Goal: Information Seeking & Learning: Learn about a topic

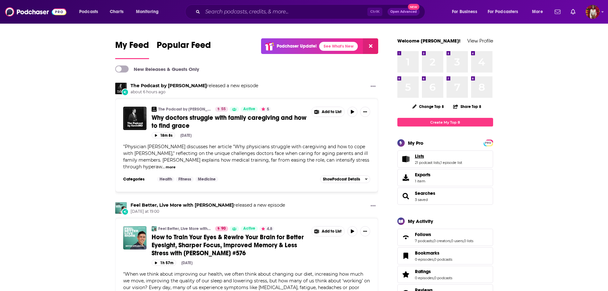
click at [441, 158] on link "Lists" at bounding box center [438, 156] width 47 height 6
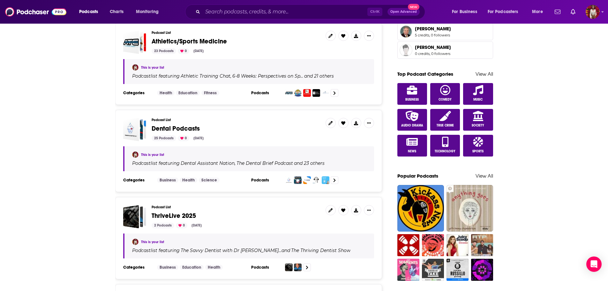
scroll to position [351, 0]
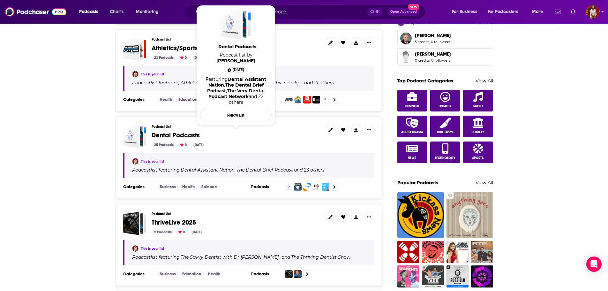
click at [182, 135] on span "Dental Podcasts" at bounding box center [176, 135] width 48 height 8
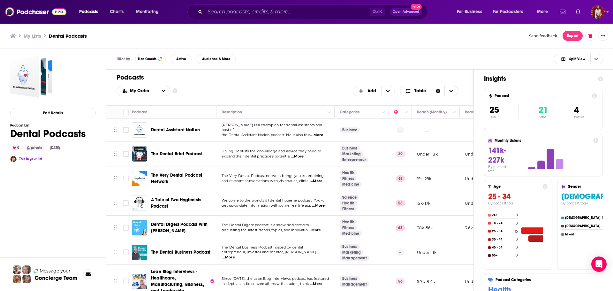
click at [129, 158] on td at bounding box center [125, 154] width 13 height 25
click at [137, 158] on img "The Dental Brief Podcast" at bounding box center [139, 153] width 15 height 15
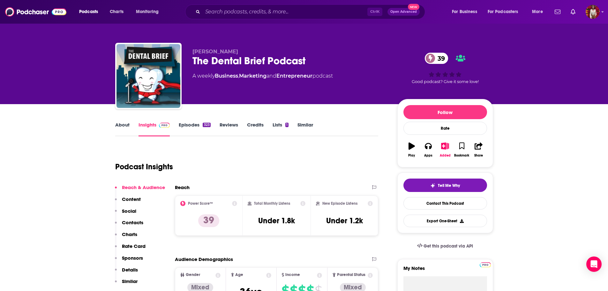
click at [122, 125] on link "About" at bounding box center [122, 129] width 14 height 15
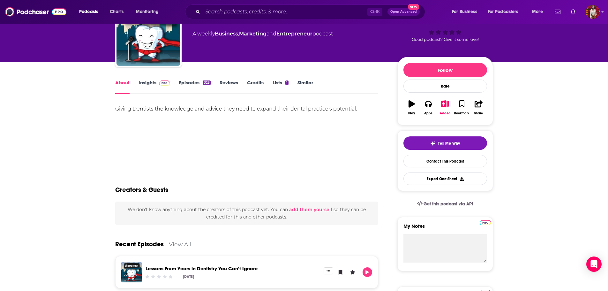
scroll to position [32, 0]
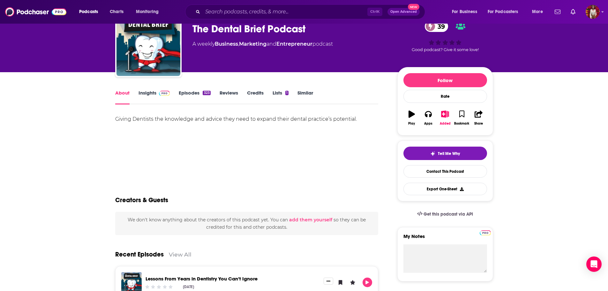
click at [186, 93] on link "Episodes 323" at bounding box center [195, 97] width 32 height 15
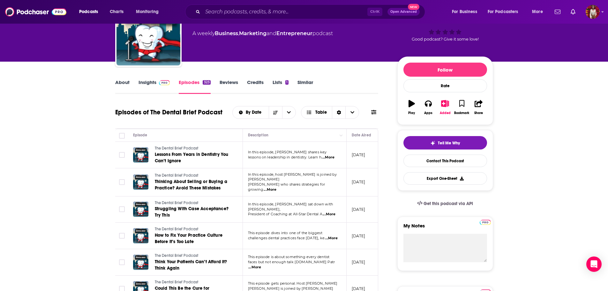
scroll to position [32, 0]
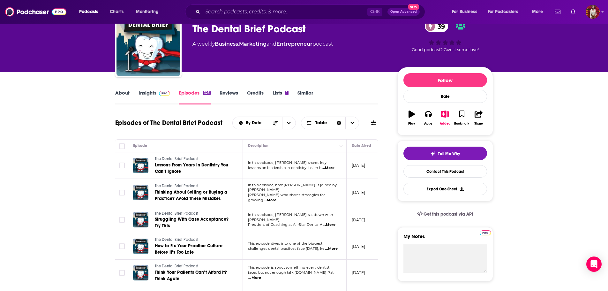
click at [141, 90] on link "Insights" at bounding box center [155, 97] width 32 height 15
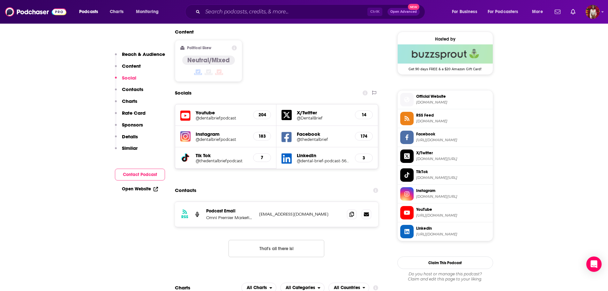
scroll to position [511, 0]
click at [351, 209] on span at bounding box center [352, 214] width 10 height 10
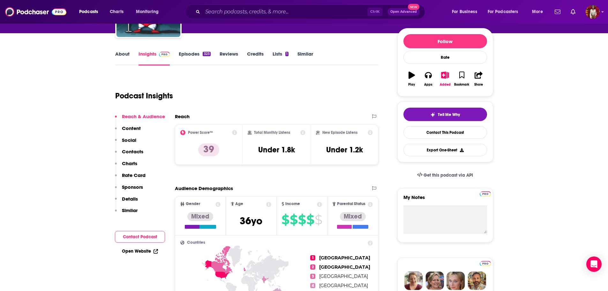
scroll to position [0, 0]
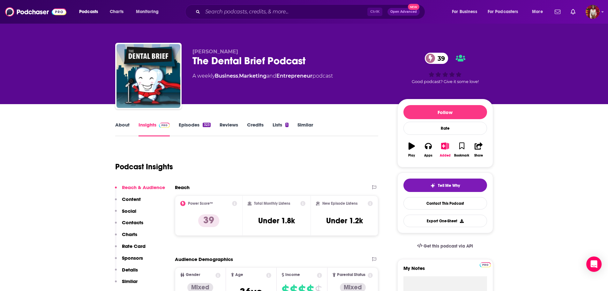
click at [191, 124] on link "Episodes 323" at bounding box center [195, 129] width 32 height 15
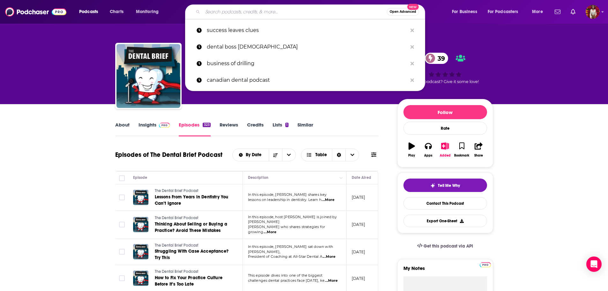
click at [247, 14] on input "Search podcasts, credits, & more..." at bounding box center [295, 12] width 184 height 10
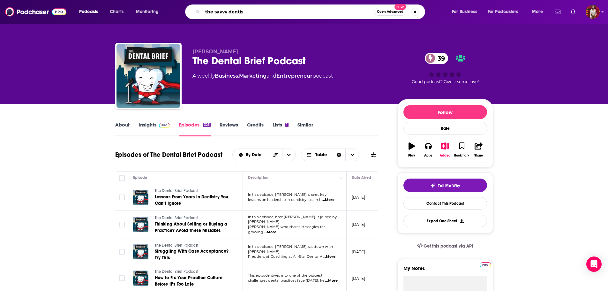
type input "the savvy dentist"
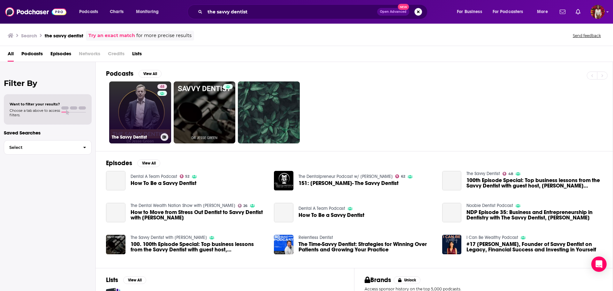
click at [143, 103] on link "48 The Savvy Dentist" at bounding box center [140, 112] width 62 height 62
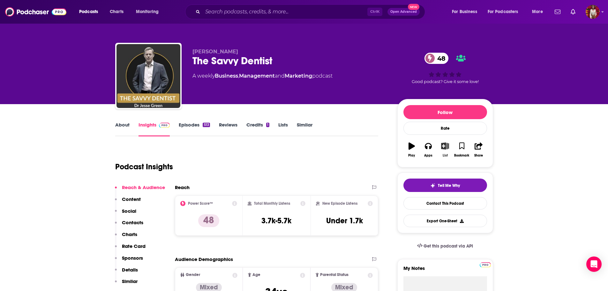
click at [448, 151] on button "List" at bounding box center [445, 149] width 17 height 23
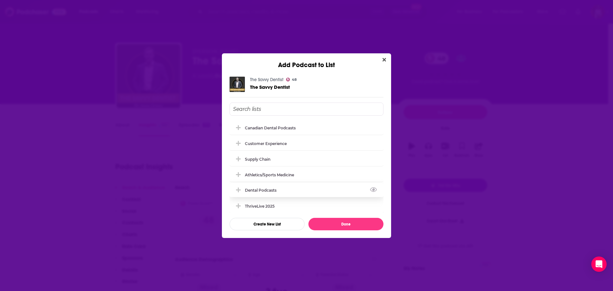
click at [286, 188] on div "Dental Podcasts" at bounding box center [307, 190] width 154 height 14
click at [326, 224] on button "Done" at bounding box center [345, 224] width 75 height 12
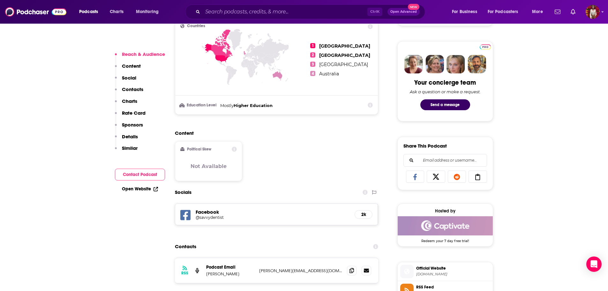
scroll to position [319, 0]
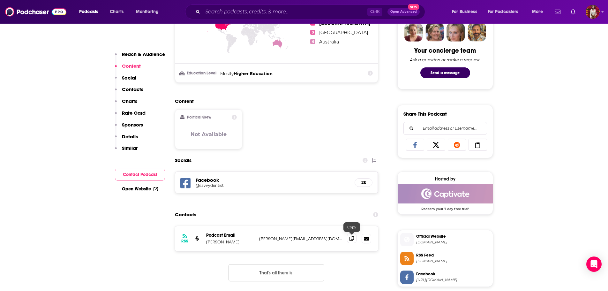
click at [354, 239] on span at bounding box center [352, 238] width 10 height 10
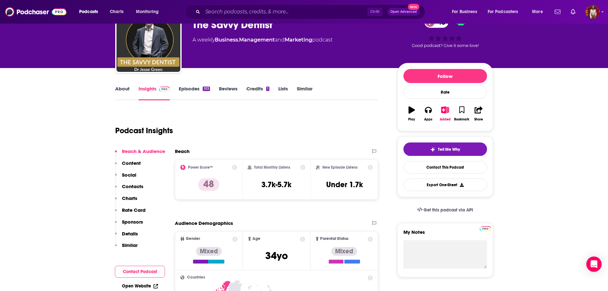
scroll to position [0, 0]
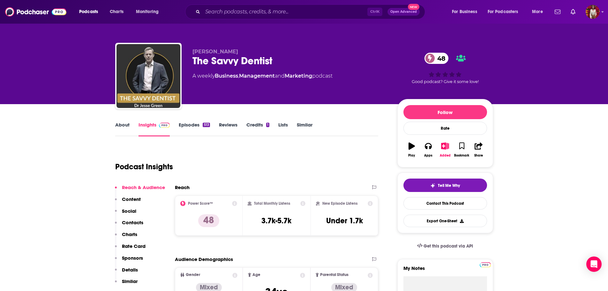
click at [193, 123] on link "Episodes 513" at bounding box center [194, 129] width 31 height 15
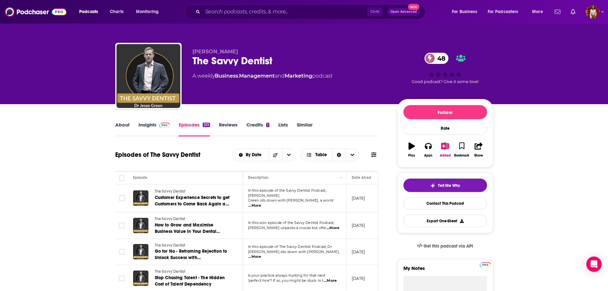
click at [147, 128] on link "Insights" at bounding box center [155, 129] width 32 height 15
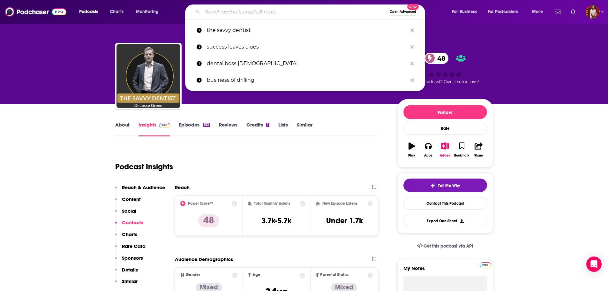
click at [233, 14] on input "Search podcasts, credits, & more..." at bounding box center [295, 12] width 184 height 10
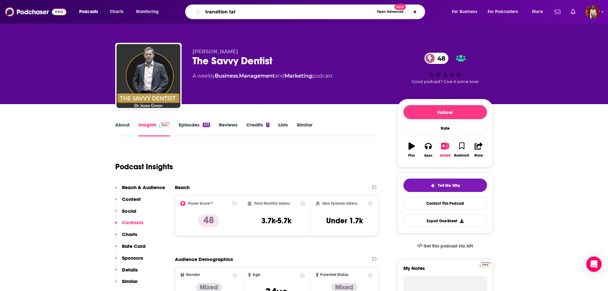
type input "transition talk"
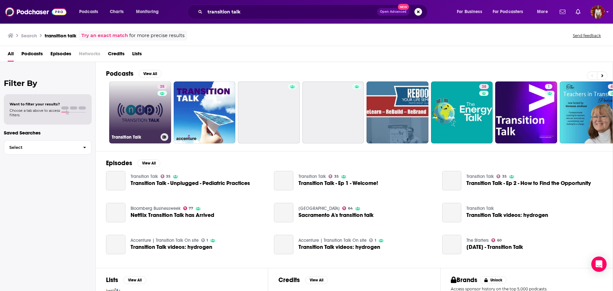
click at [157, 104] on div "35" at bounding box center [162, 108] width 11 height 49
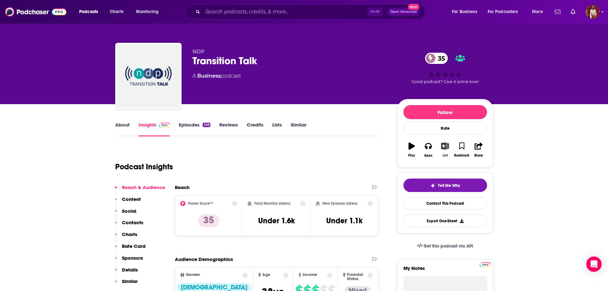
click at [448, 146] on icon "button" at bounding box center [445, 145] width 8 height 7
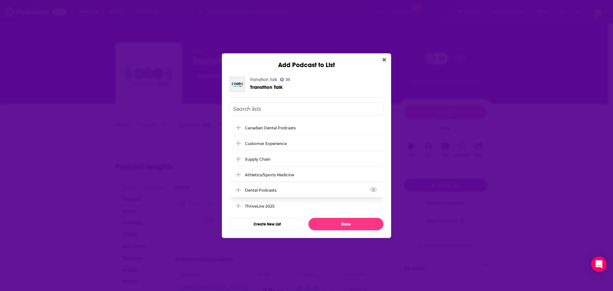
click at [282, 187] on div "Dental Podcasts" at bounding box center [307, 190] width 154 height 14
click at [327, 224] on button "Done" at bounding box center [345, 224] width 75 height 12
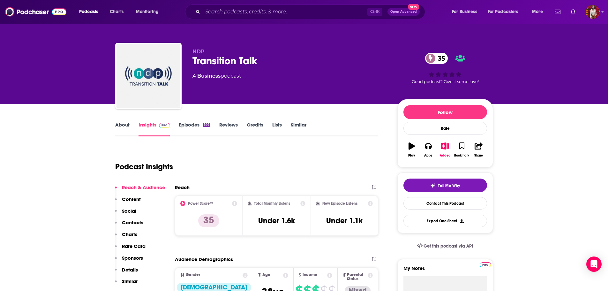
click at [128, 125] on link "About" at bounding box center [122, 129] width 14 height 15
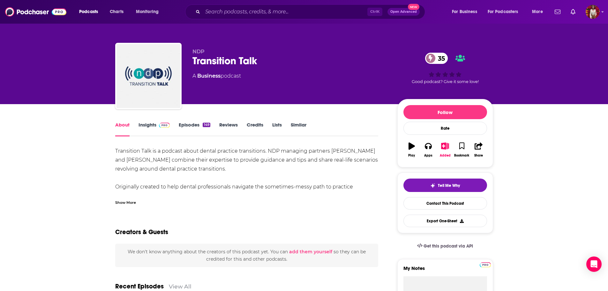
click at [187, 127] on link "Episodes 149" at bounding box center [194, 129] width 31 height 15
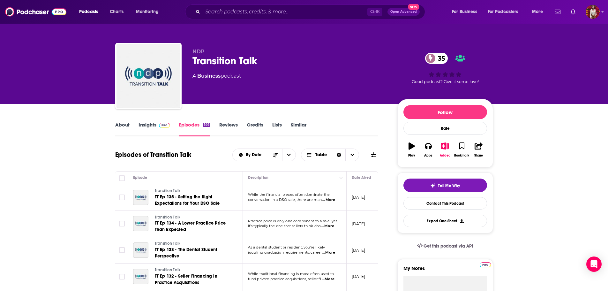
click at [151, 126] on link "Insights" at bounding box center [155, 129] width 32 height 15
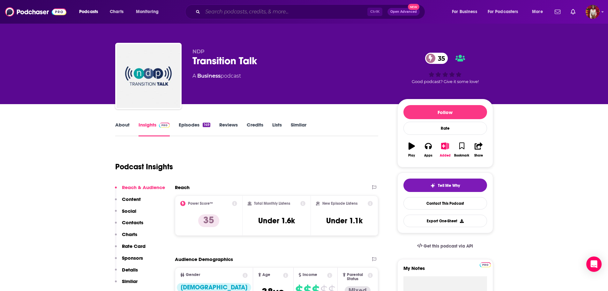
click at [249, 13] on input "Search podcasts, credits, & more..." at bounding box center [285, 12] width 165 height 10
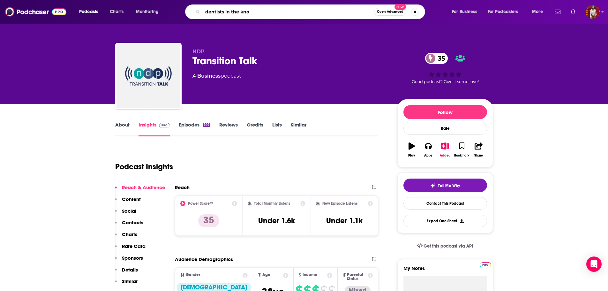
type input "dentists in the know"
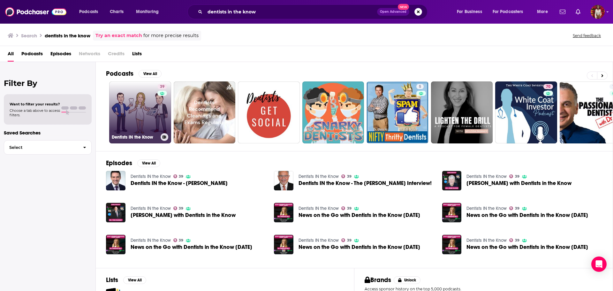
click at [154, 97] on link "39 Dentists IN the Know" at bounding box center [140, 112] width 62 height 62
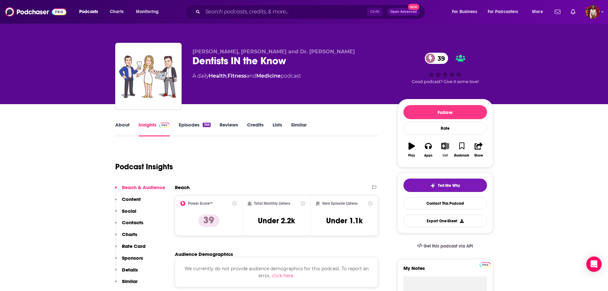
click at [446, 146] on icon "button" at bounding box center [445, 145] width 8 height 7
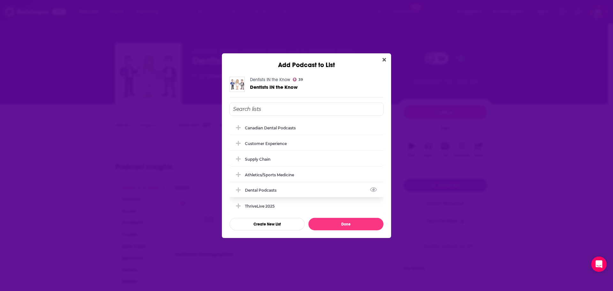
click at [262, 189] on div "Dental Podcasts" at bounding box center [262, 190] width 35 height 5
click at [322, 222] on button "Done" at bounding box center [345, 224] width 75 height 12
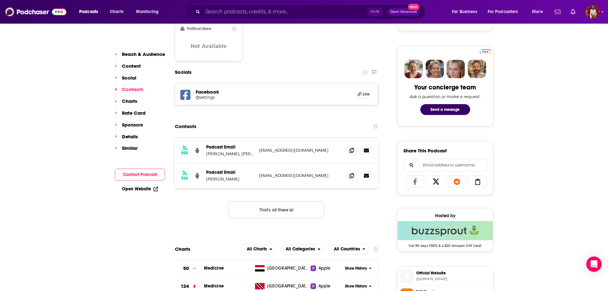
scroll to position [287, 0]
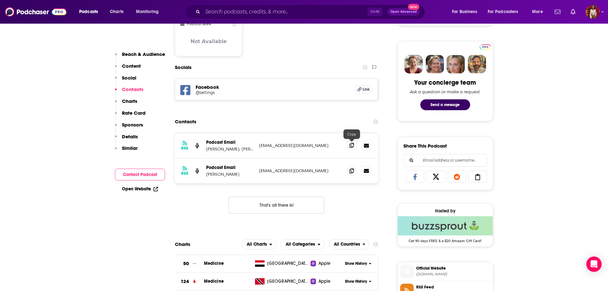
click at [349, 145] on span at bounding box center [352, 146] width 10 height 10
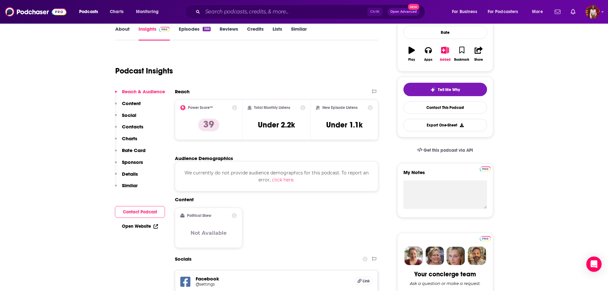
scroll to position [0, 0]
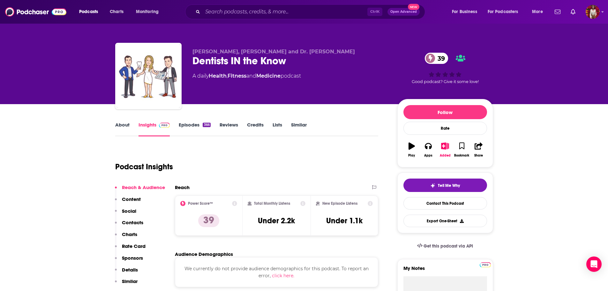
click at [200, 127] on link "Episodes 366" at bounding box center [195, 129] width 32 height 15
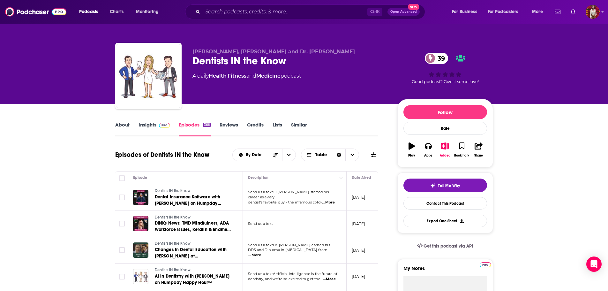
click at [152, 126] on link "Insights" at bounding box center [155, 129] width 32 height 15
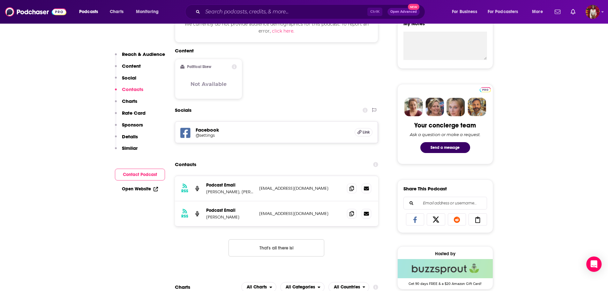
scroll to position [287, 0]
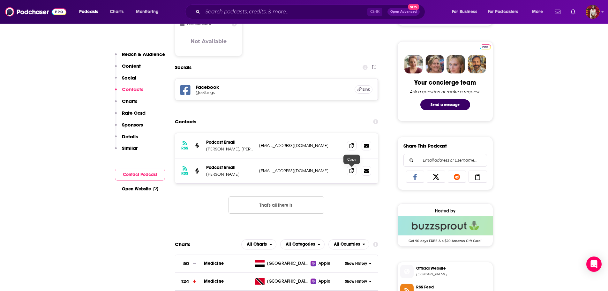
click at [353, 170] on icon at bounding box center [352, 170] width 4 height 5
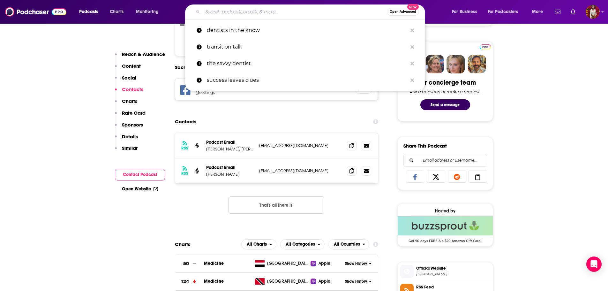
click at [247, 14] on input "Search podcasts, credits, & more..." at bounding box center [295, 12] width 184 height 10
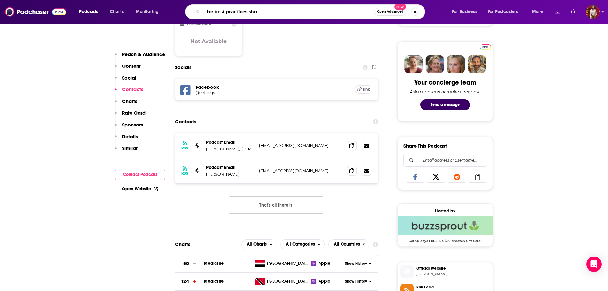
type input "the best practices show"
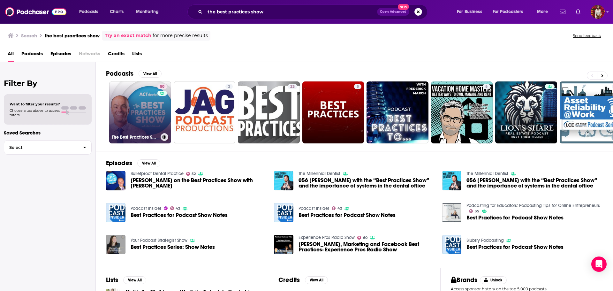
click at [133, 129] on link "50 The Best Practices Show with [PERSON_NAME]" at bounding box center [140, 112] width 62 height 62
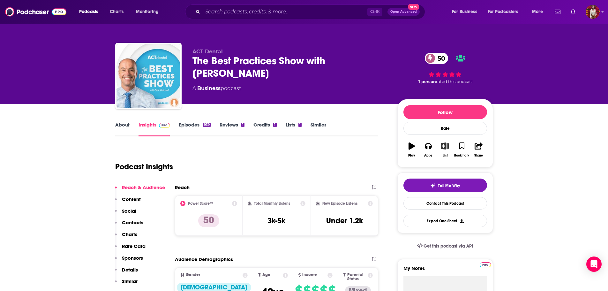
click at [447, 151] on button "List" at bounding box center [445, 149] width 17 height 23
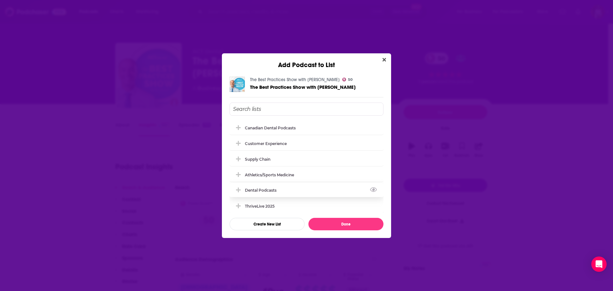
click at [283, 186] on div "Dental Podcasts" at bounding box center [307, 190] width 154 height 14
click at [317, 222] on button "Done" at bounding box center [345, 224] width 75 height 12
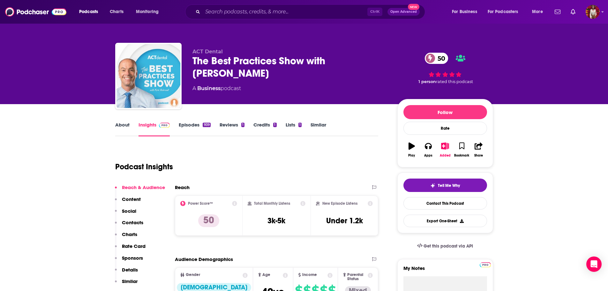
click at [427, 276] on label "My Notes" at bounding box center [446, 270] width 84 height 11
type textarea "9.10 - Pitched [PERSON_NAME]"
click at [194, 127] on link "Episodes 939" at bounding box center [195, 129] width 32 height 15
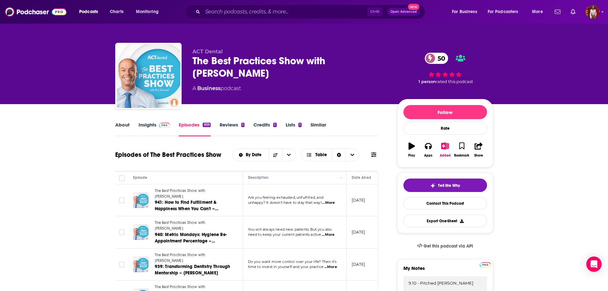
click at [128, 126] on link "About" at bounding box center [122, 129] width 14 height 15
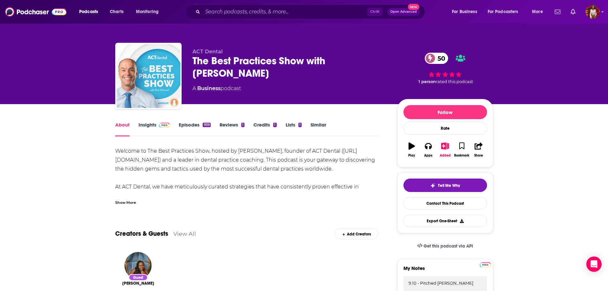
drag, startPoint x: 115, startPoint y: 160, endPoint x: 186, endPoint y: 162, distance: 70.6
copy div "( [URL][DOMAIN_NAME]"
click at [151, 126] on link "Insights" at bounding box center [155, 129] width 32 height 15
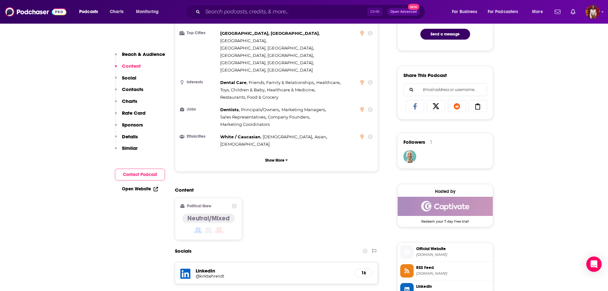
scroll to position [447, 0]
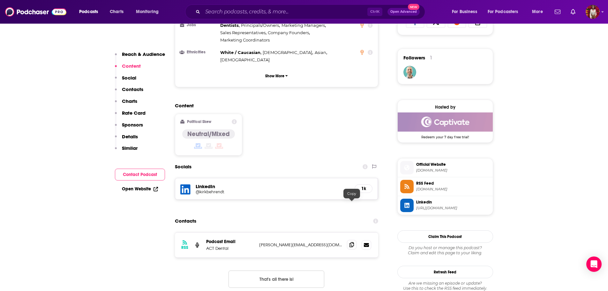
click at [351, 242] on icon at bounding box center [352, 244] width 4 height 5
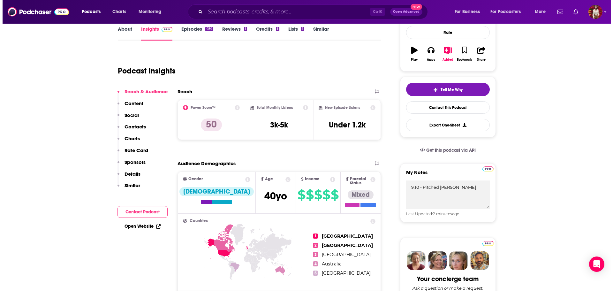
scroll to position [0, 0]
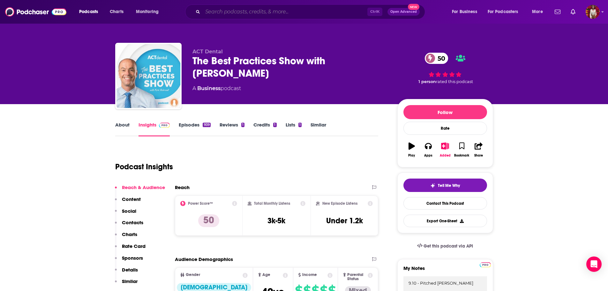
click at [259, 13] on input "Search podcasts, credits, & more..." at bounding box center [285, 12] width 165 height 10
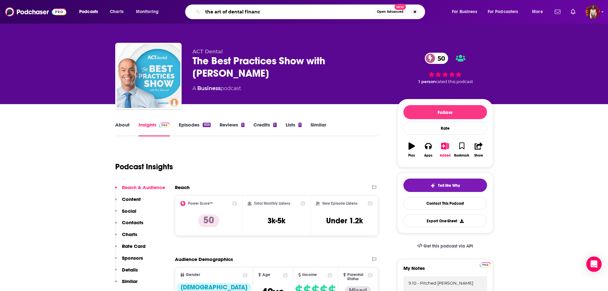
type input "the art of dental finance"
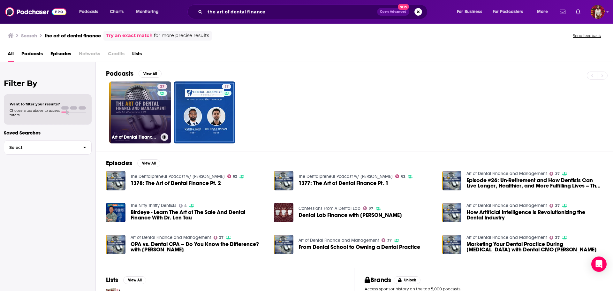
click at [122, 107] on link "37 Art of Dental Finance and Management" at bounding box center [140, 112] width 62 height 62
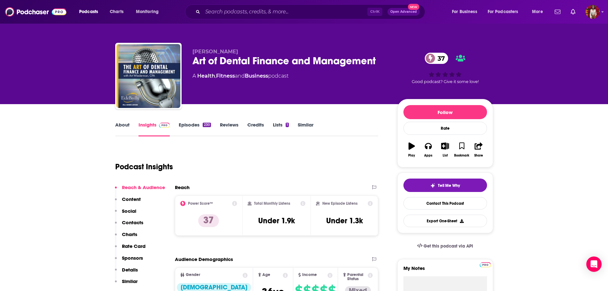
click at [194, 129] on link "Episodes 230" at bounding box center [195, 129] width 32 height 15
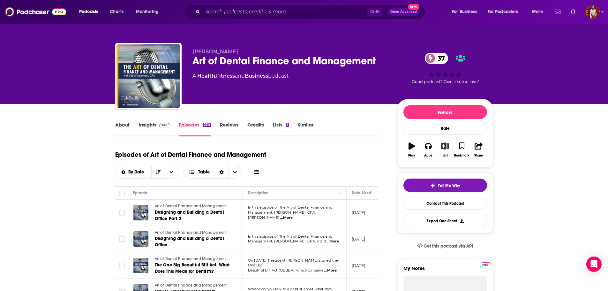
click at [446, 155] on div "List" at bounding box center [445, 156] width 5 height 4
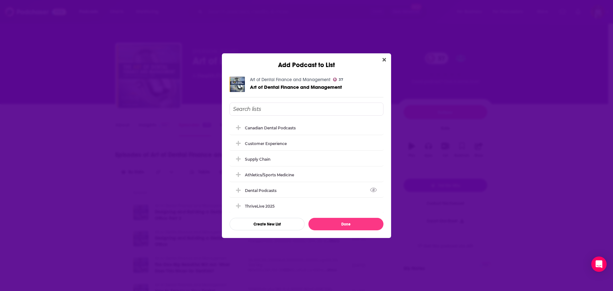
click at [279, 193] on div "Dental Podcasts" at bounding box center [307, 190] width 154 height 14
click at [329, 219] on button "Done" at bounding box center [345, 224] width 75 height 12
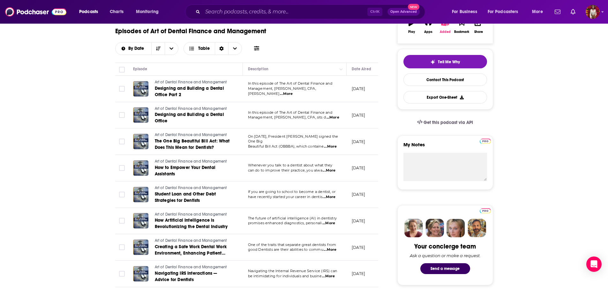
scroll to position [96, 0]
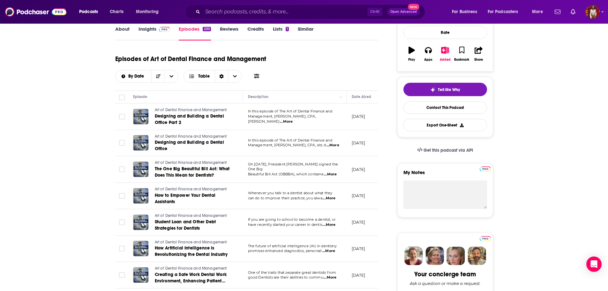
click at [329, 146] on span "...More" at bounding box center [333, 145] width 13 height 5
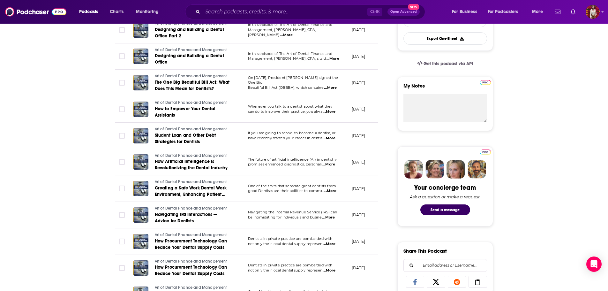
scroll to position [224, 0]
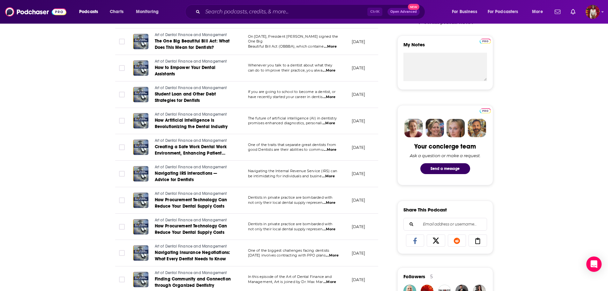
click at [332, 203] on span "...More" at bounding box center [329, 202] width 13 height 5
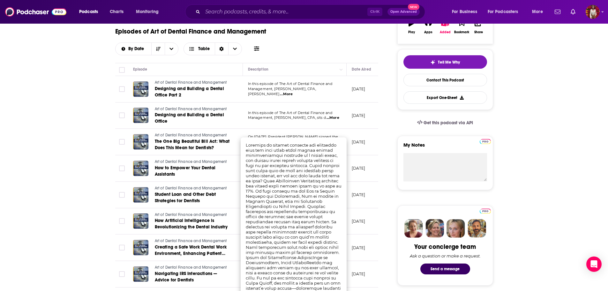
scroll to position [64, 0]
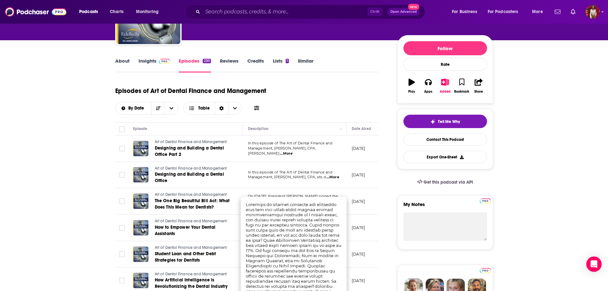
click at [152, 64] on link "Insights" at bounding box center [155, 65] width 32 height 15
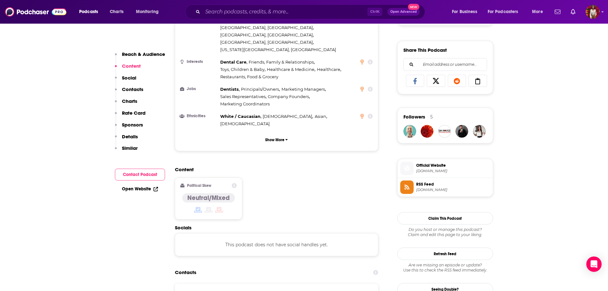
scroll to position [479, 0]
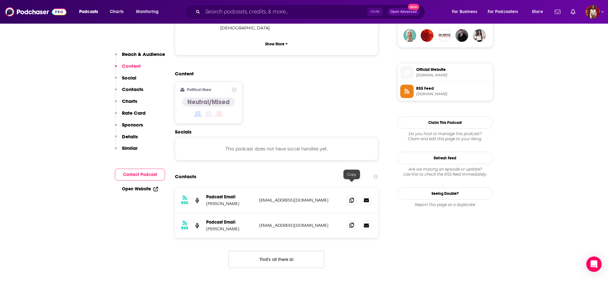
click at [351, 223] on icon at bounding box center [352, 225] width 4 height 5
click at [353, 195] on span at bounding box center [352, 200] width 10 height 10
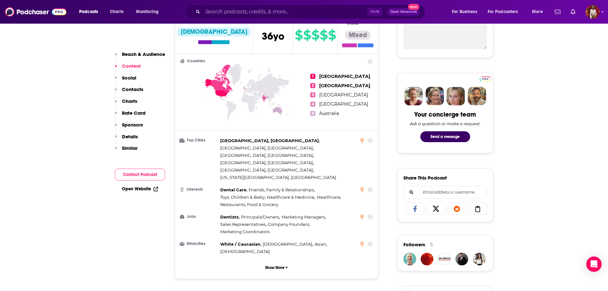
scroll to position [160, 0]
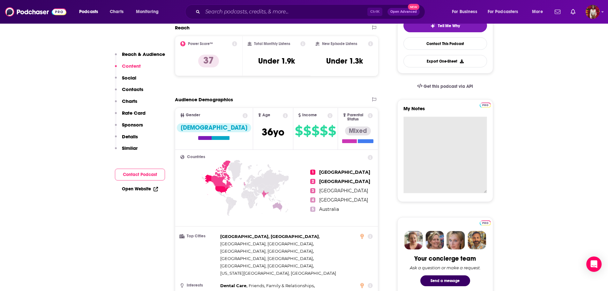
click at [415, 132] on textarea "My Notes" at bounding box center [446, 155] width 84 height 77
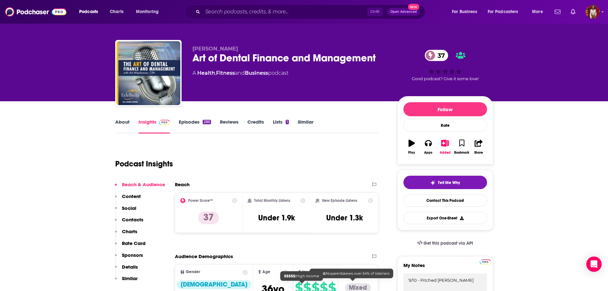
scroll to position [0, 0]
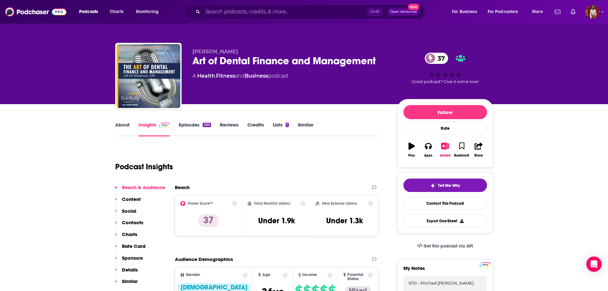
type textarea "9/10 - Pitched Greg A."
click at [266, 13] on input "Search podcasts, credits, & more..." at bounding box center [285, 12] width 165 height 10
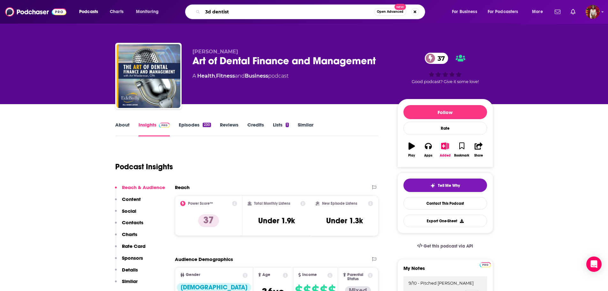
type input "3d dentists"
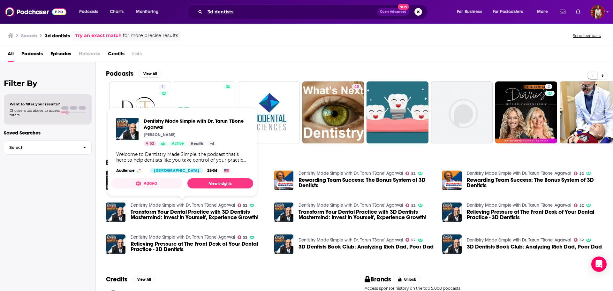
click at [215, 205] on link "Dentistry Made Simple with Dr. Tarun 'TBone' Agarwal" at bounding box center [183, 204] width 104 height 5
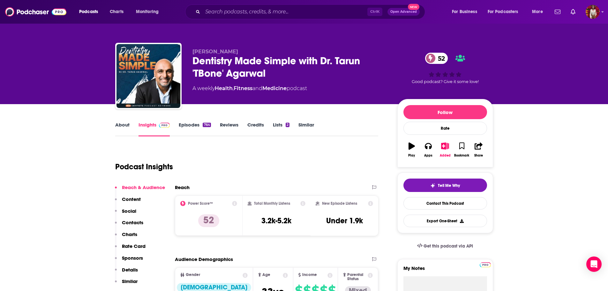
click at [120, 121] on div "About Insights Episodes 764 Reviews Credits Lists 2 Similar" at bounding box center [246, 129] width 263 height 16
click at [123, 125] on link "About" at bounding box center [122, 129] width 14 height 15
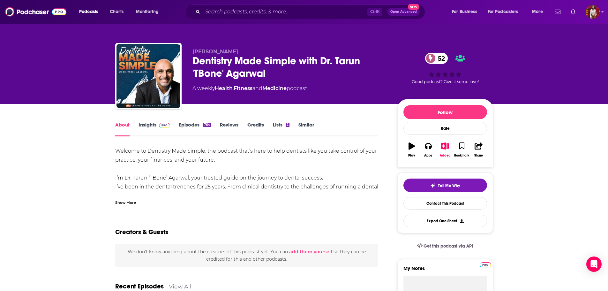
click at [133, 201] on div "Show More" at bounding box center [125, 202] width 21 height 6
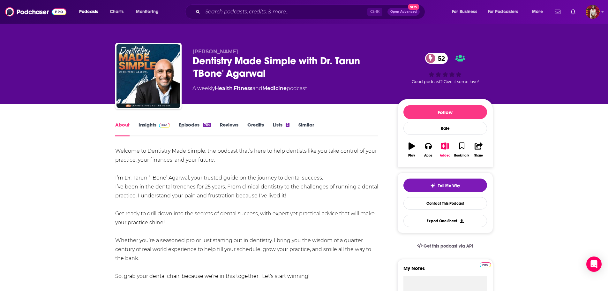
click at [183, 124] on link "Episodes 764" at bounding box center [195, 129] width 32 height 15
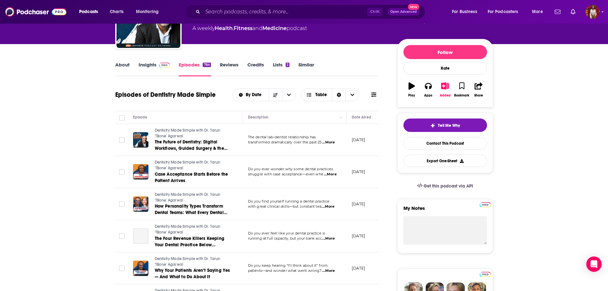
scroll to position [64, 0]
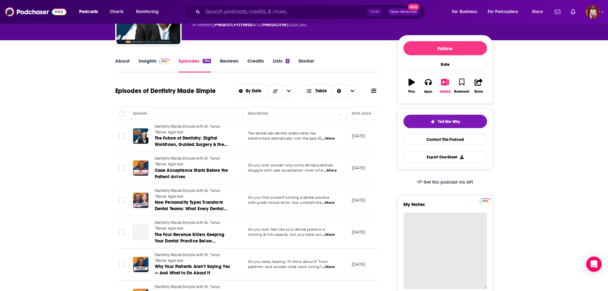
click at [411, 220] on textarea "My Notes" at bounding box center [446, 250] width 84 height 77
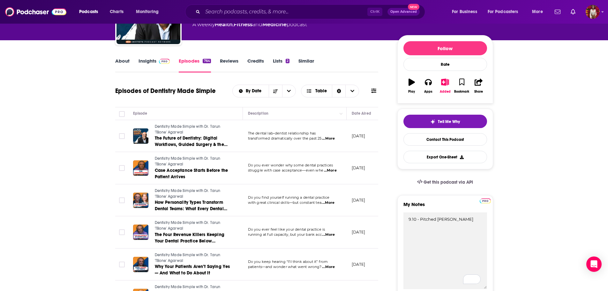
type textarea "9.10 - Pitched Greg A."
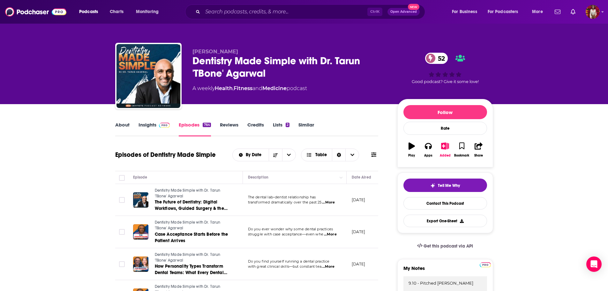
click at [128, 125] on link "About" at bounding box center [122, 129] width 14 height 15
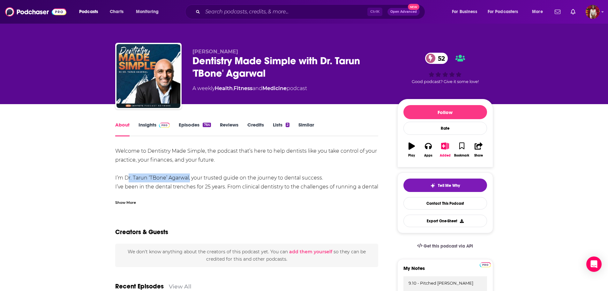
drag, startPoint x: 126, startPoint y: 178, endPoint x: 189, endPoint y: 179, distance: 63.2
click at [189, 179] on div "Welcome to Dentistry Made Simple, the podcast that’s here to help dentists like…" at bounding box center [246, 214] width 263 height 134
copy div "Dr. Tarun ‘TBone’ Agarwal"
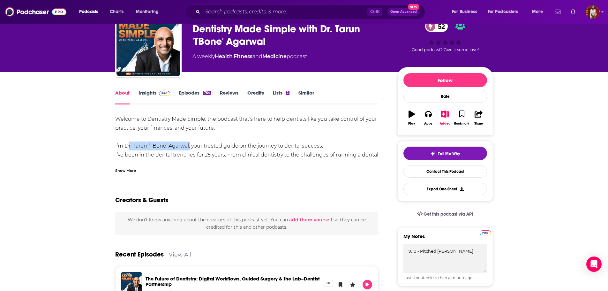
click at [155, 95] on link "Insights" at bounding box center [155, 97] width 32 height 15
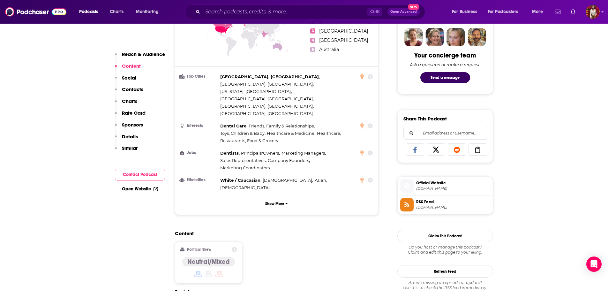
scroll to position [447, 0]
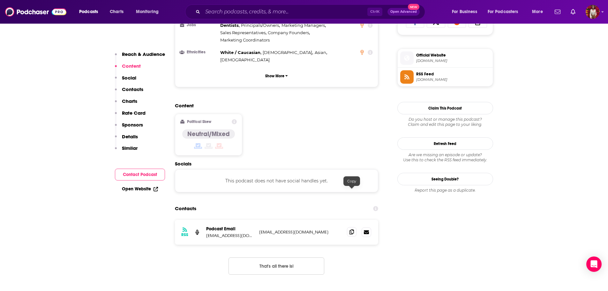
click at [350, 229] on icon at bounding box center [352, 231] width 4 height 5
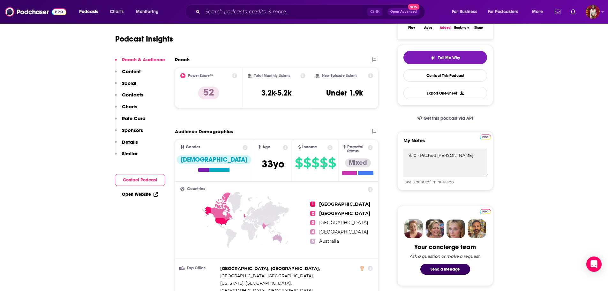
scroll to position [0, 0]
